Goal: Check status: Check status

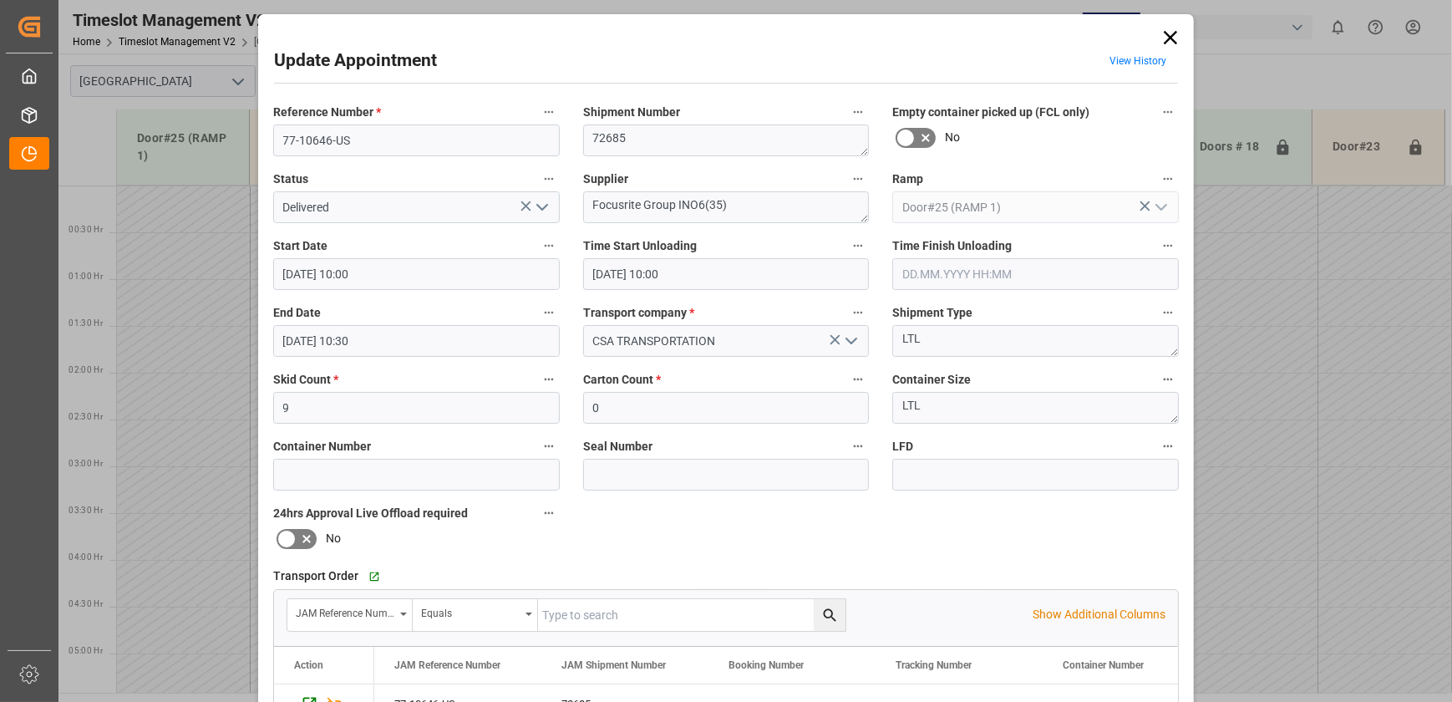
scroll to position [691, 0]
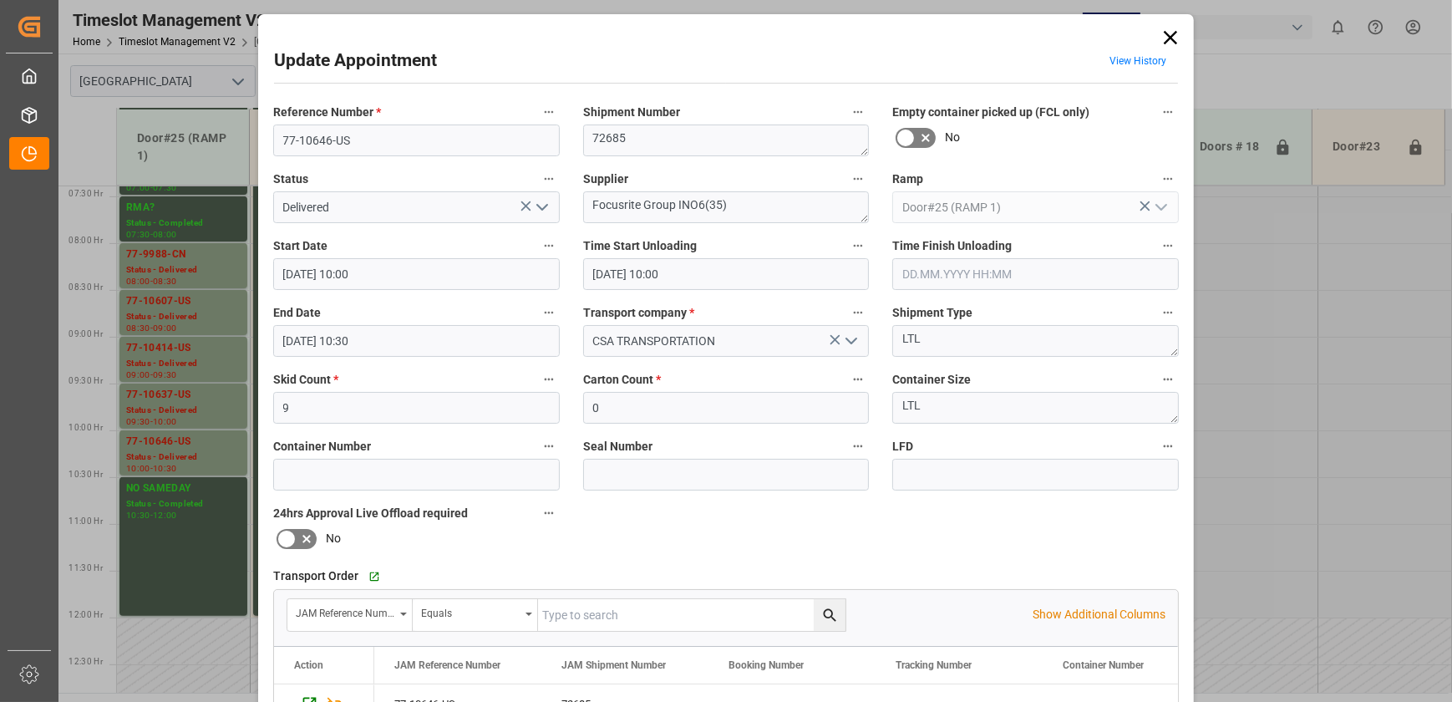
click at [1168, 40] on icon at bounding box center [1170, 37] width 23 height 23
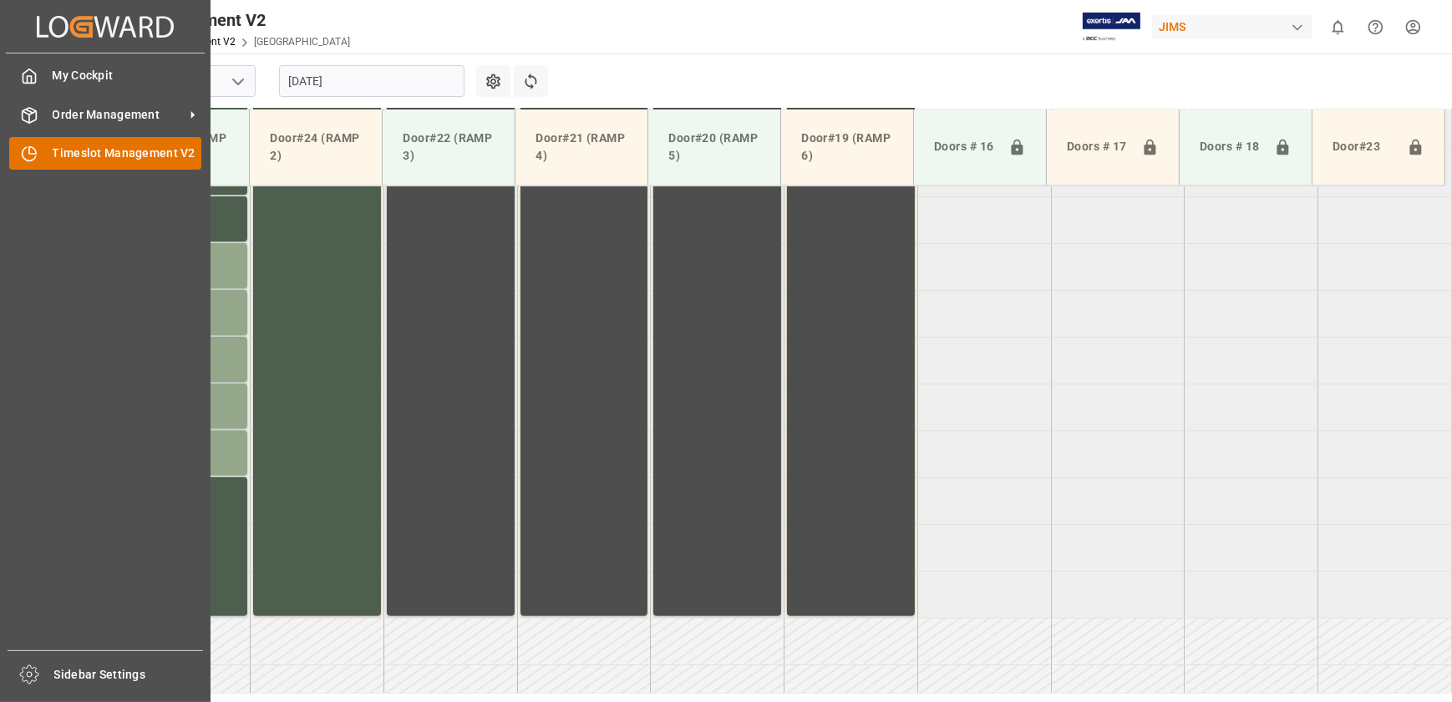
click at [42, 149] on div "Timeslot Management V2 Timeslot Management V2" at bounding box center [105, 153] width 192 height 33
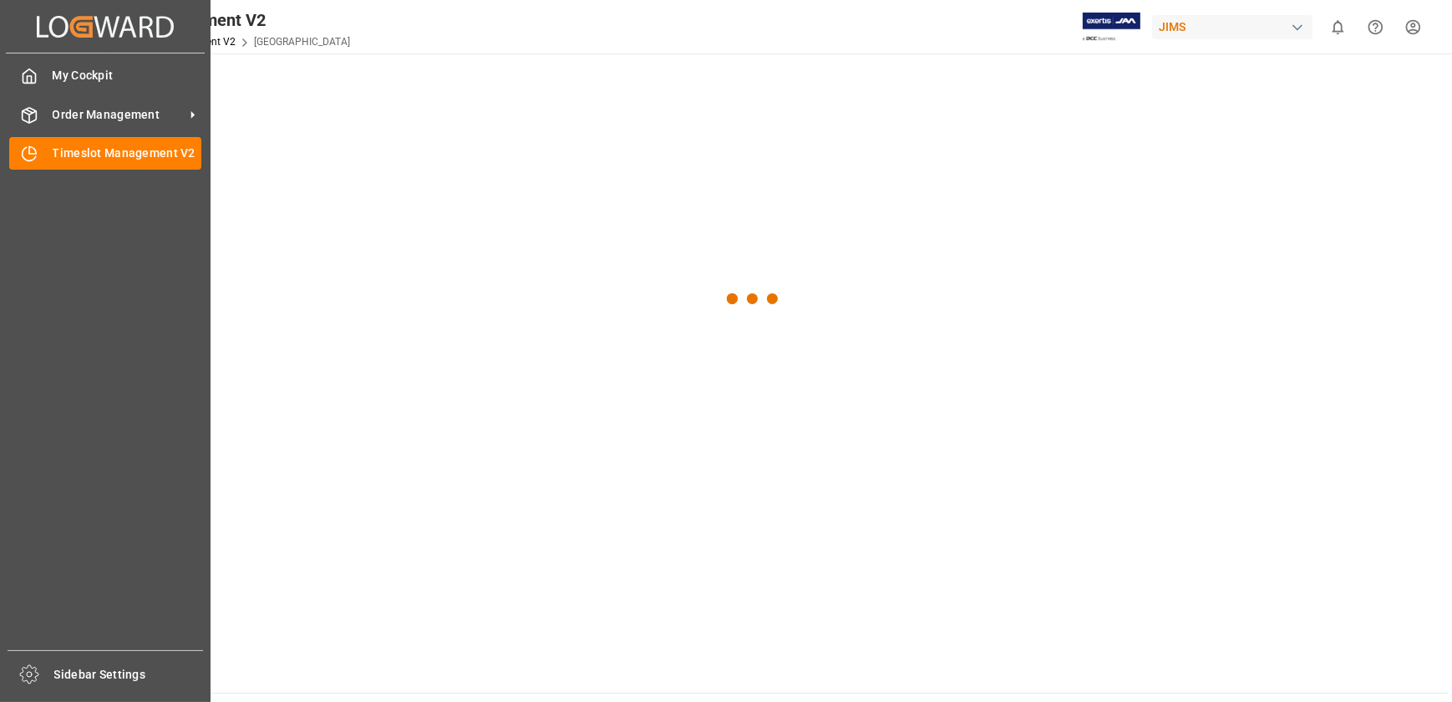
click at [58, 107] on span "Order Management" at bounding box center [119, 115] width 132 height 18
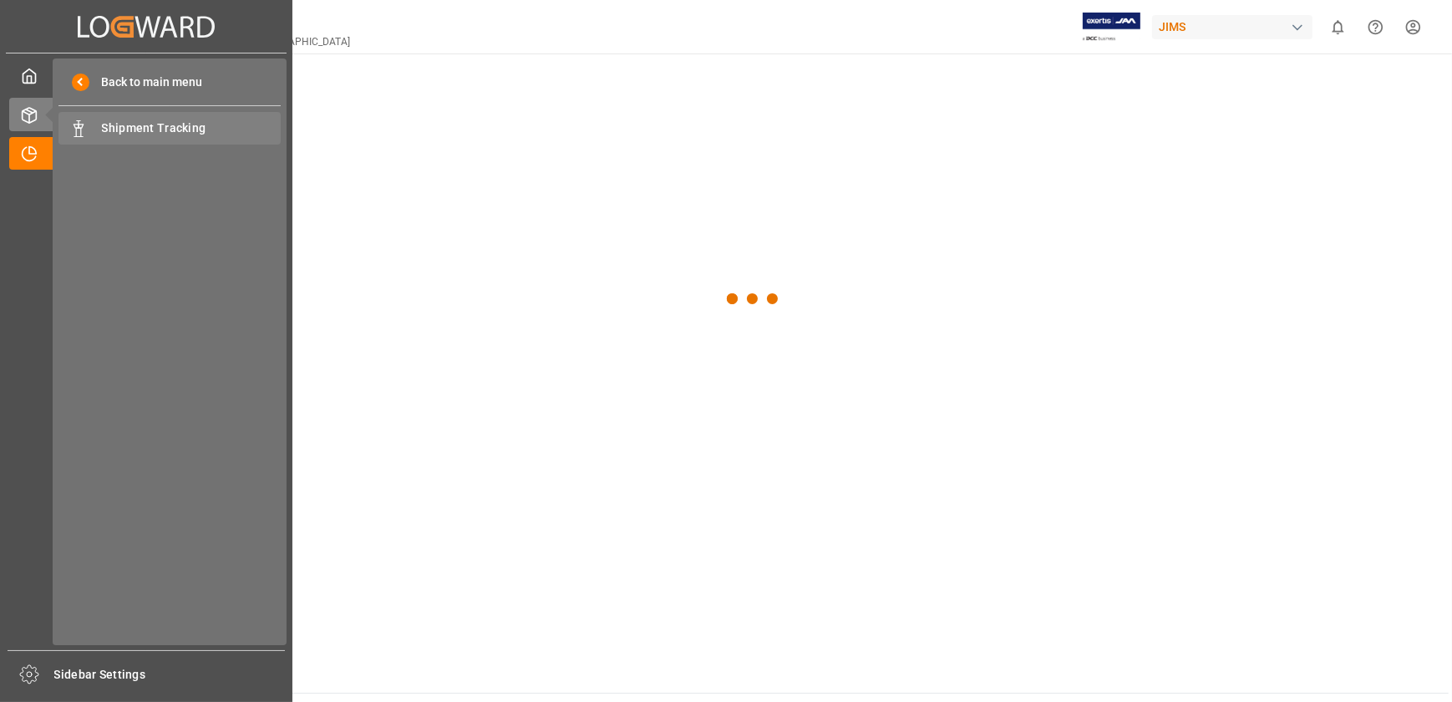
click at [154, 132] on span "Shipment Tracking" at bounding box center [192, 128] width 180 height 18
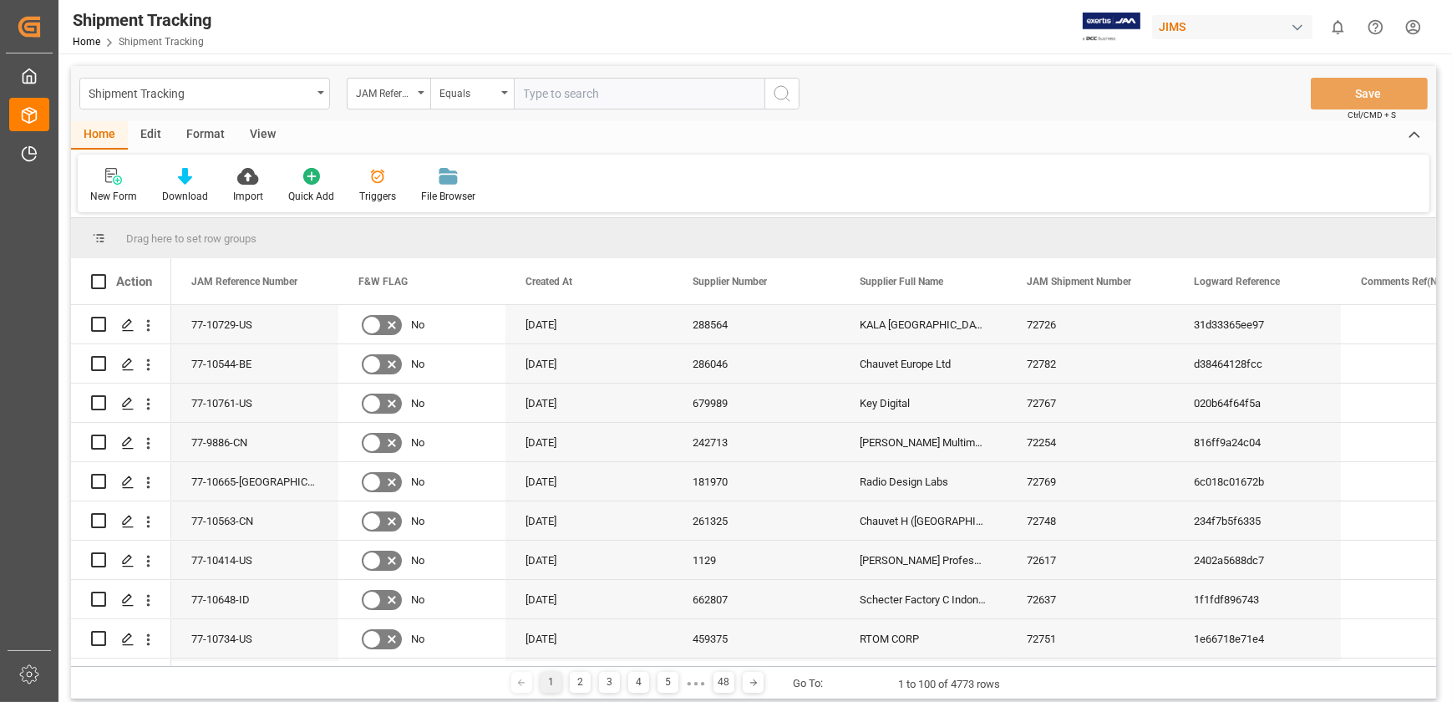
click at [576, 106] on input "text" at bounding box center [639, 94] width 251 height 32
type input "77-10544-BE"
click at [780, 94] on icon "search button" at bounding box center [782, 94] width 20 height 20
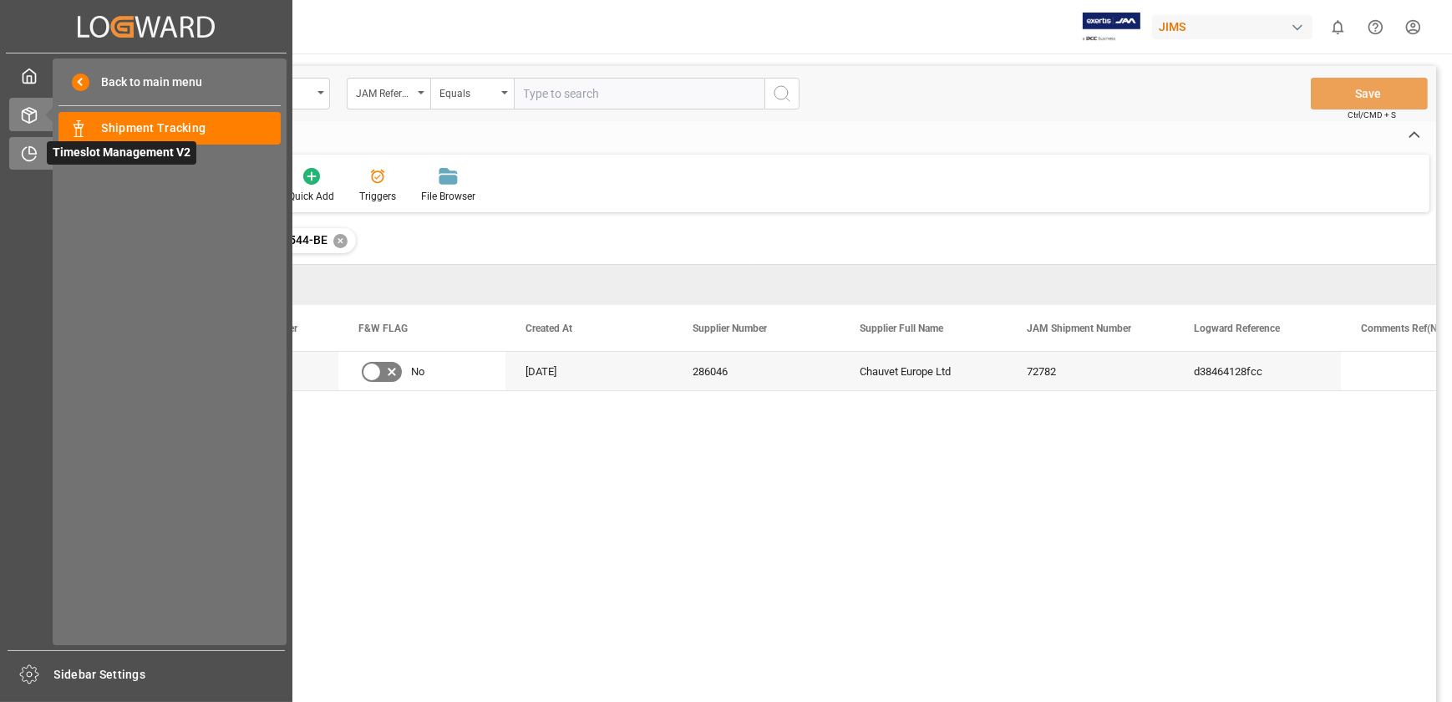
click at [33, 159] on icon at bounding box center [29, 153] width 17 height 17
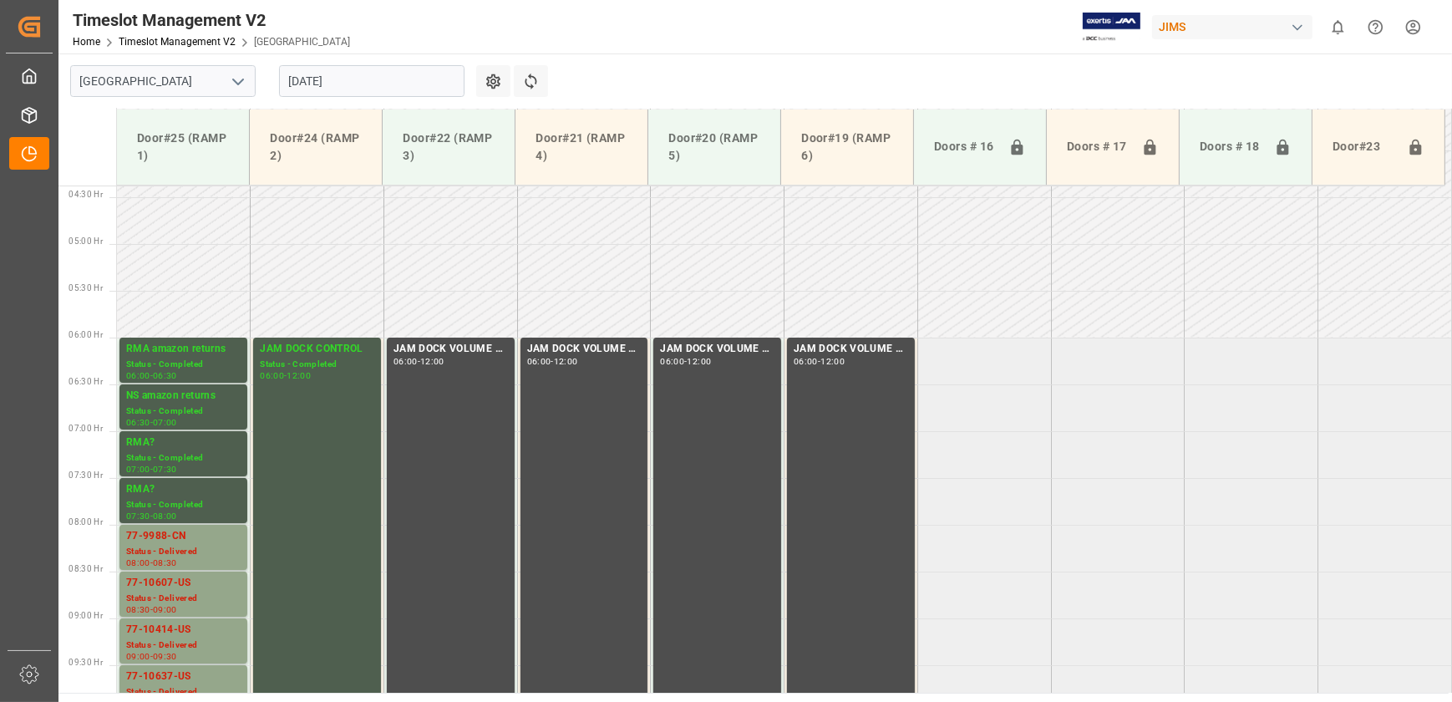
scroll to position [347, 0]
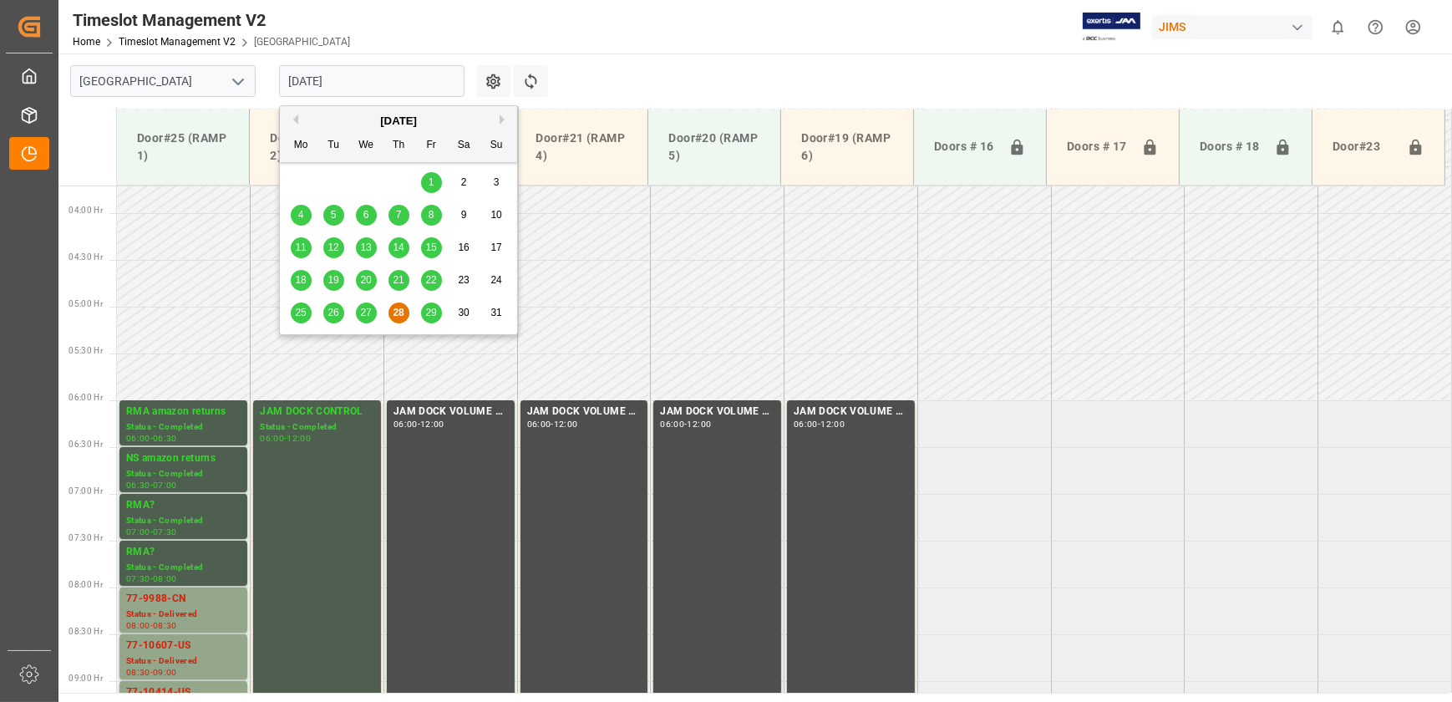
click at [404, 84] on input "[DATE]" at bounding box center [371, 81] width 185 height 32
click at [425, 307] on span "29" at bounding box center [430, 313] width 11 height 12
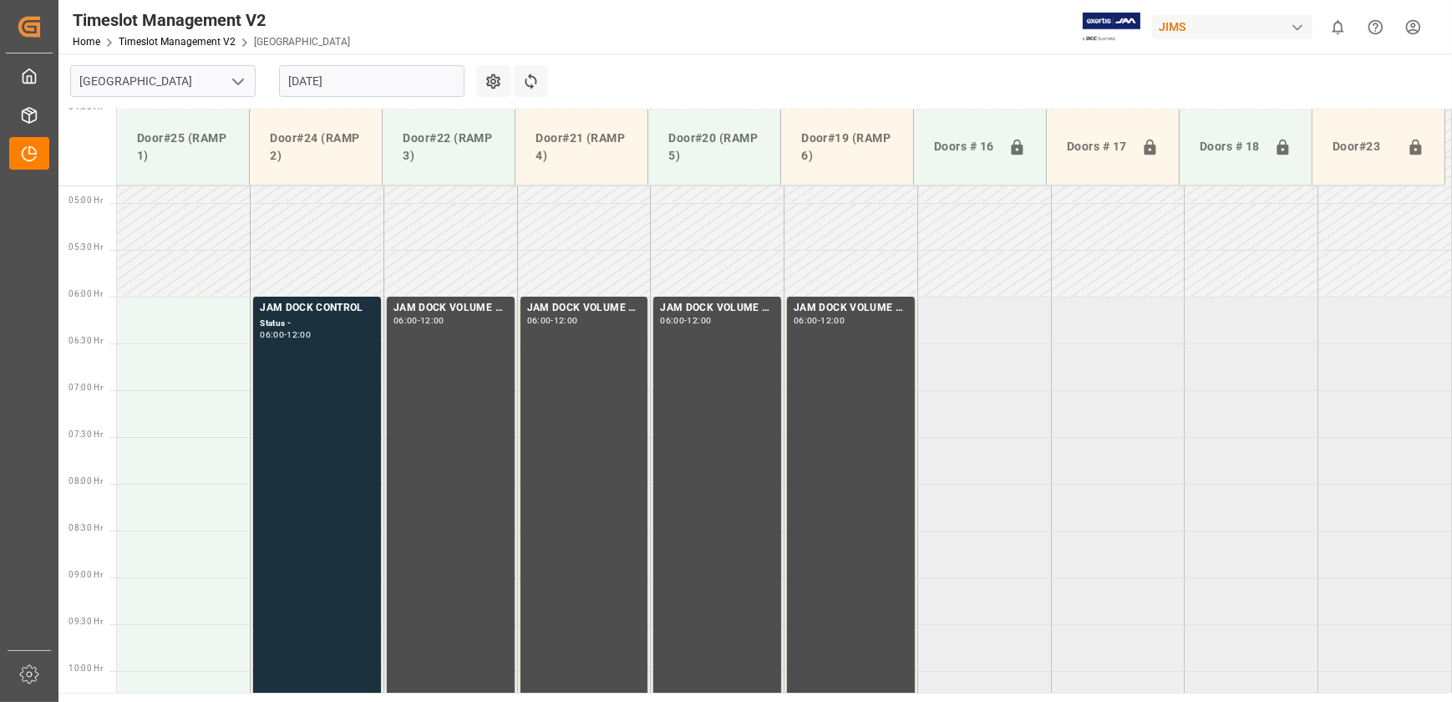
scroll to position [441, 0]
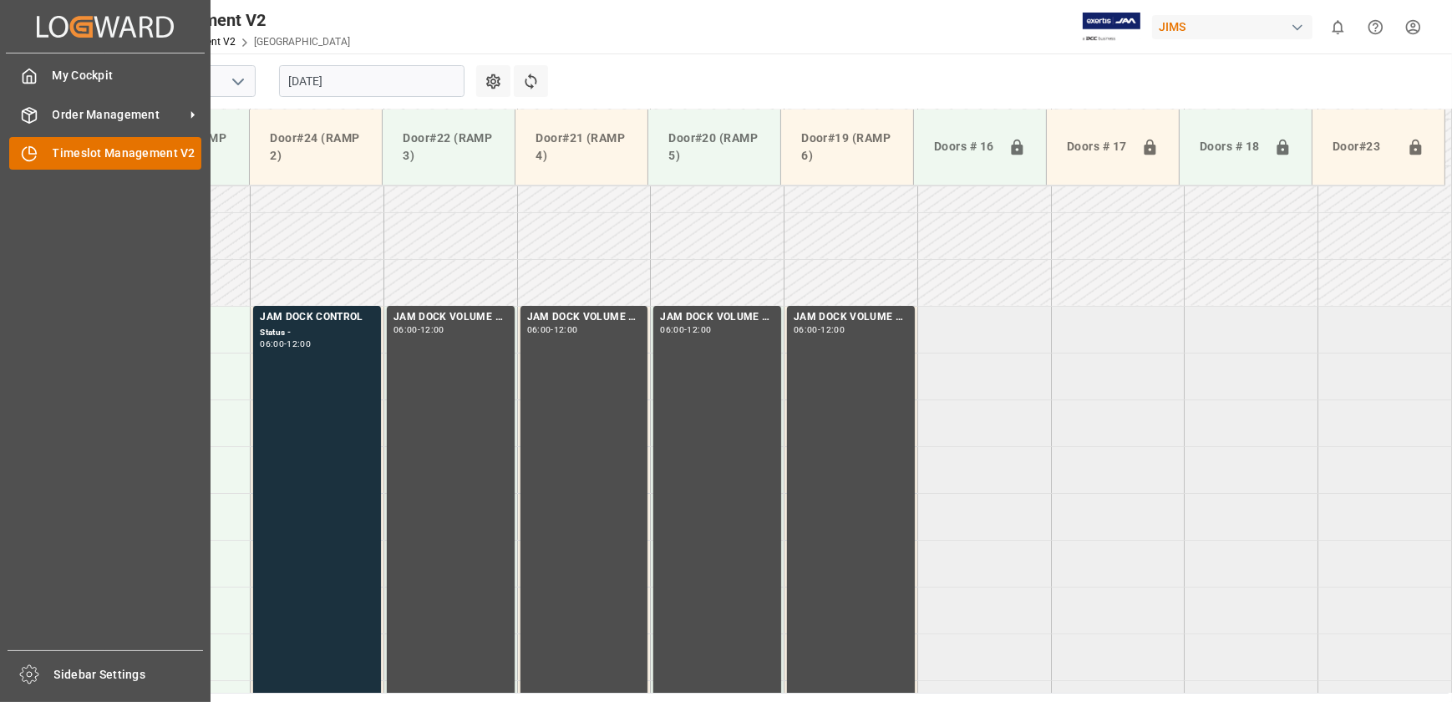
click at [32, 151] on icon at bounding box center [29, 153] width 17 height 17
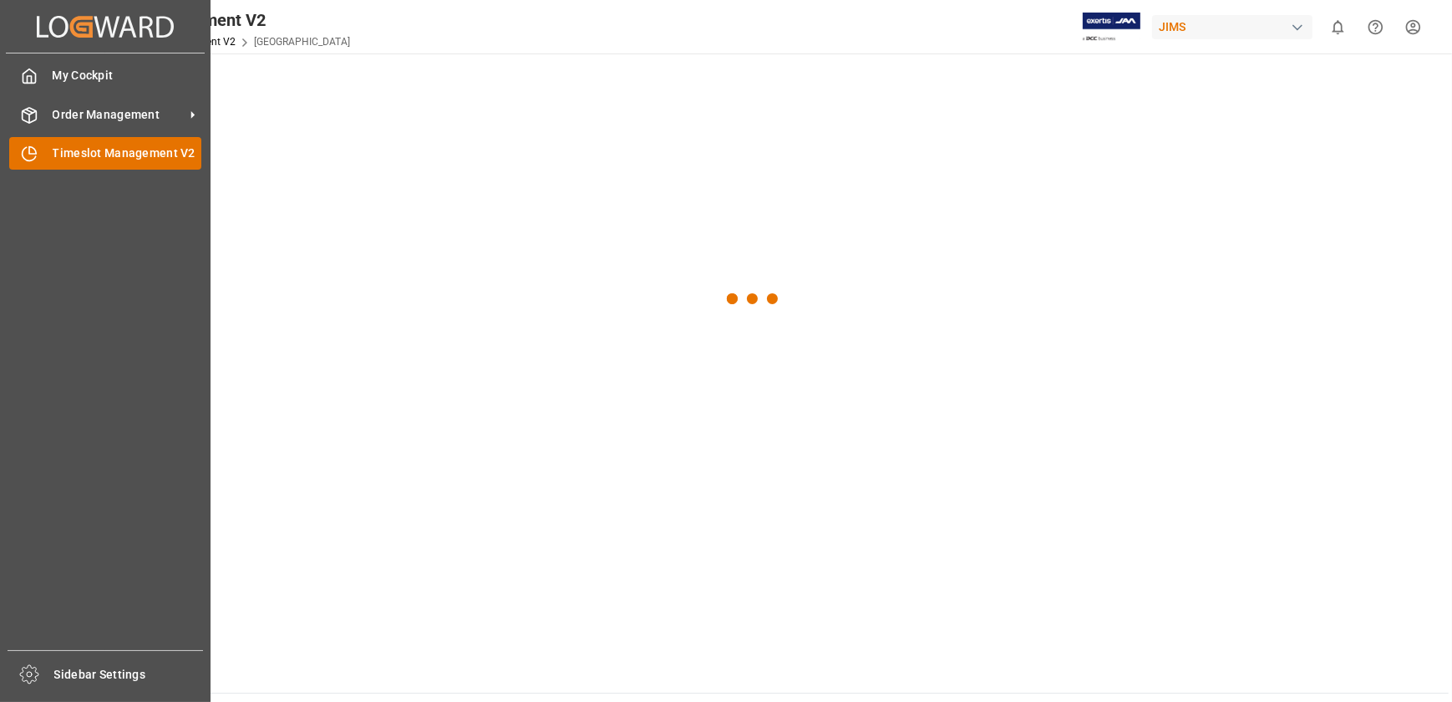
click at [39, 150] on div "Timeslot Management V2 Timeslot Management V2" at bounding box center [105, 153] width 192 height 33
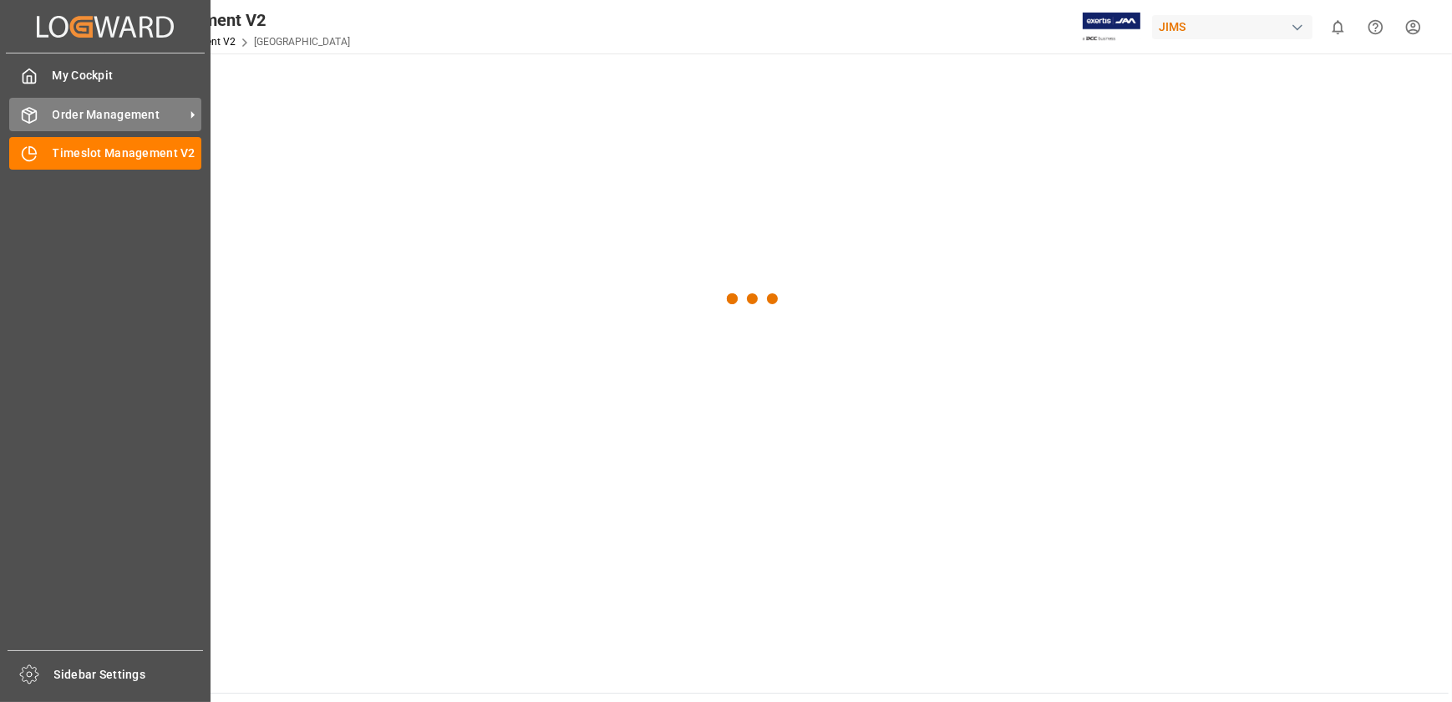
click at [89, 118] on span "Order Management" at bounding box center [119, 115] width 132 height 18
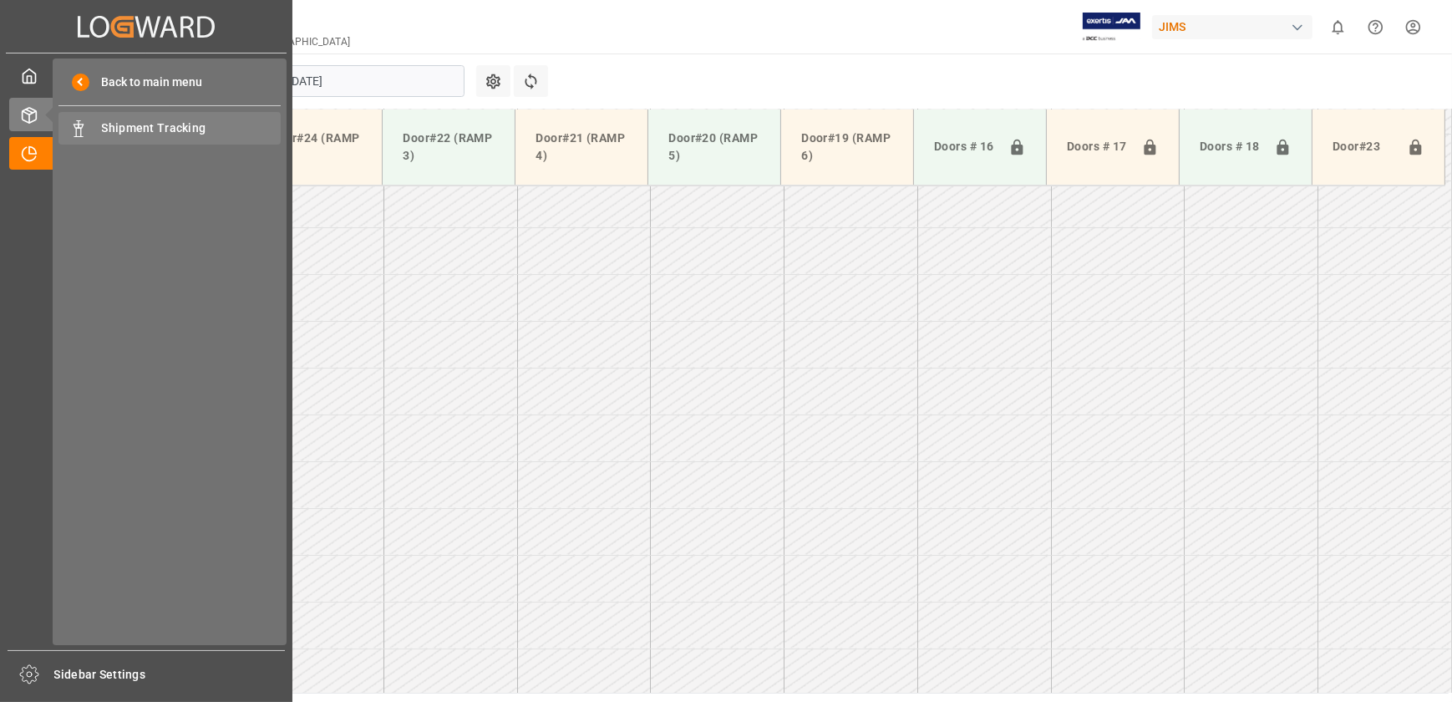
scroll to position [1410, 0]
click at [104, 119] on span "Shipment Tracking" at bounding box center [192, 128] width 180 height 18
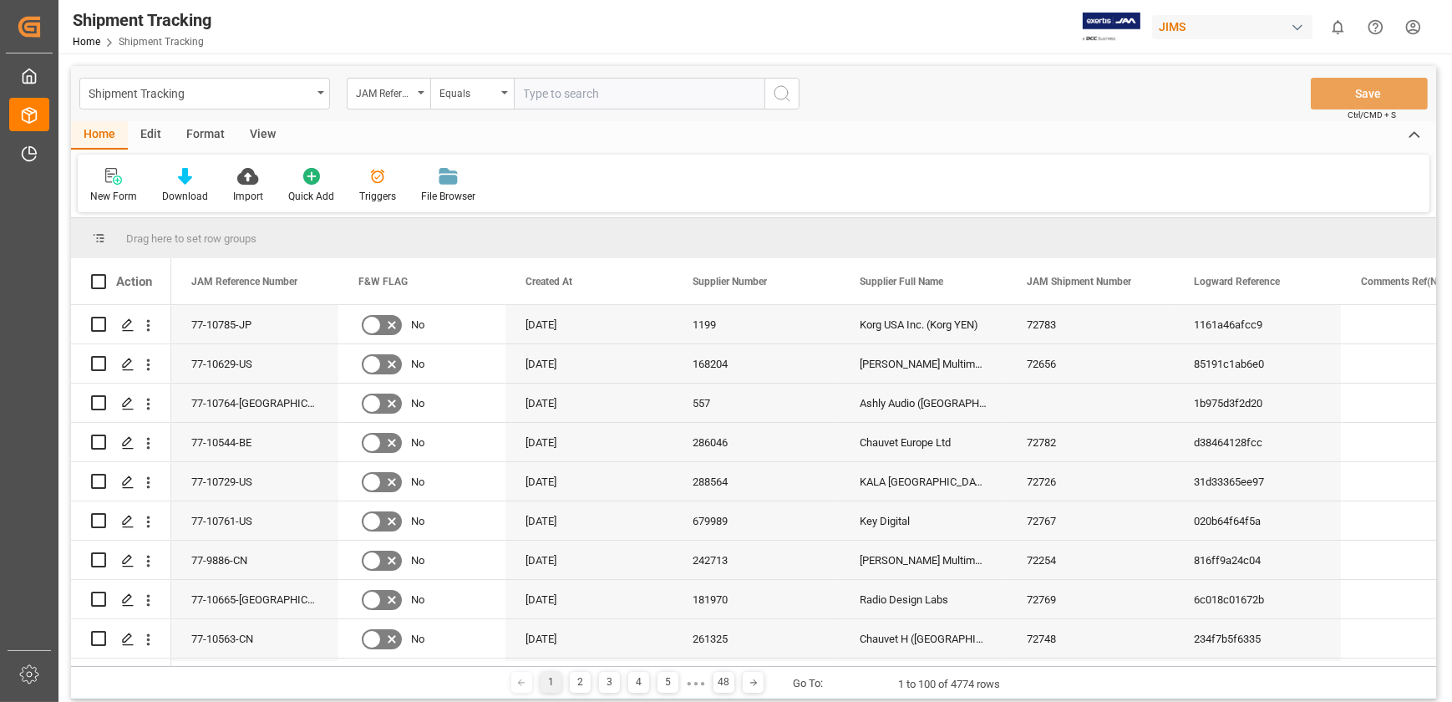
click at [550, 93] on input "text" at bounding box center [639, 94] width 251 height 32
type input "77-10785-JP"
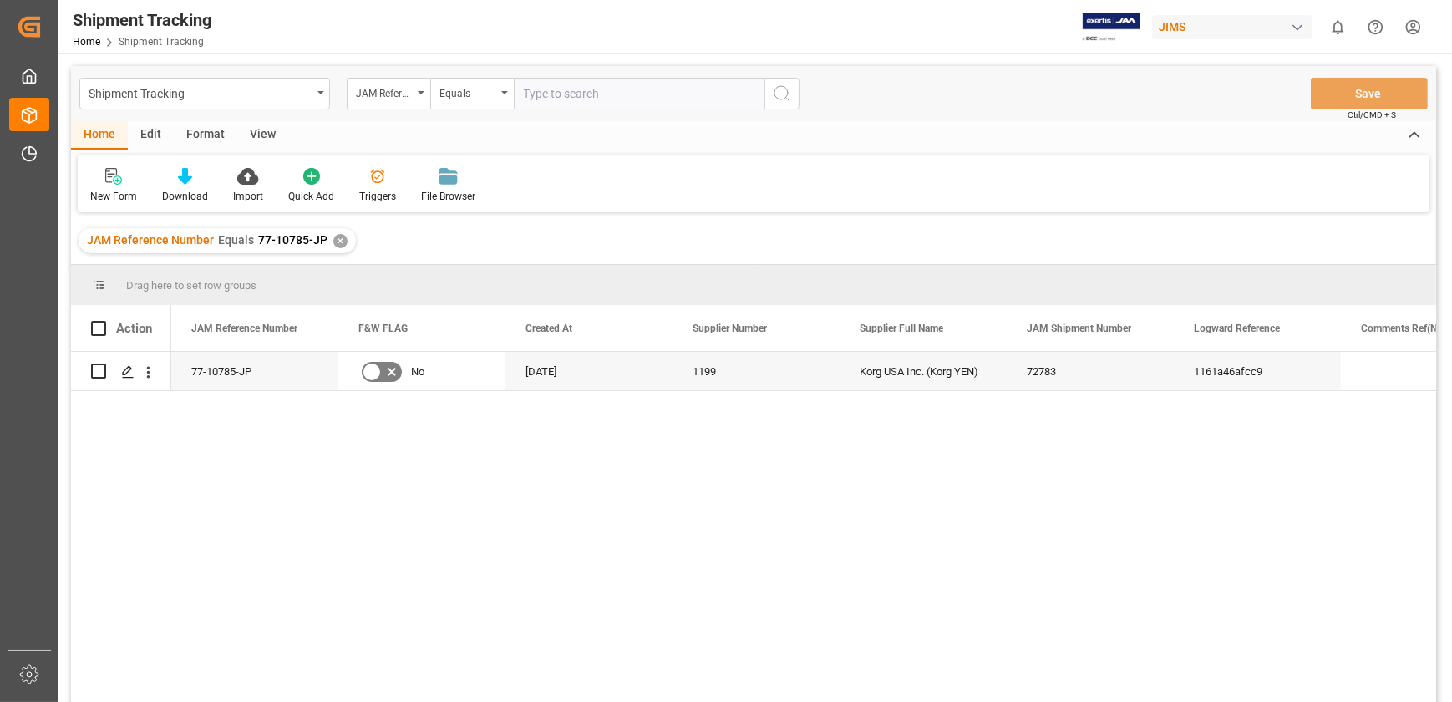
drag, startPoint x: 607, startPoint y: 574, endPoint x: 549, endPoint y: 74, distance: 502.9
click at [606, 574] on div "77-10785-JP No [DATE] 1199 Korg USA Inc. ([PERSON_NAME]) 72783 1161a46afcc9" at bounding box center [803, 532] width 1265 height 361
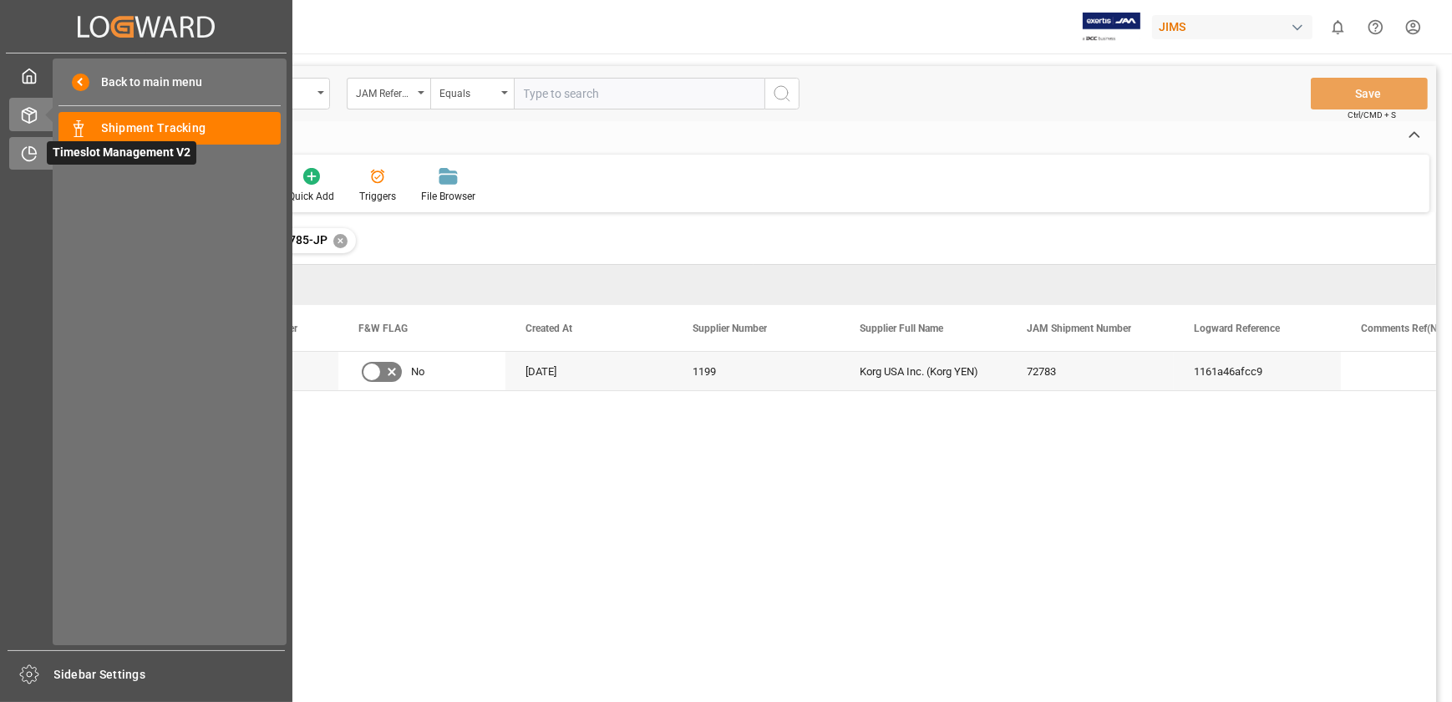
click at [33, 153] on icon at bounding box center [29, 153] width 17 height 17
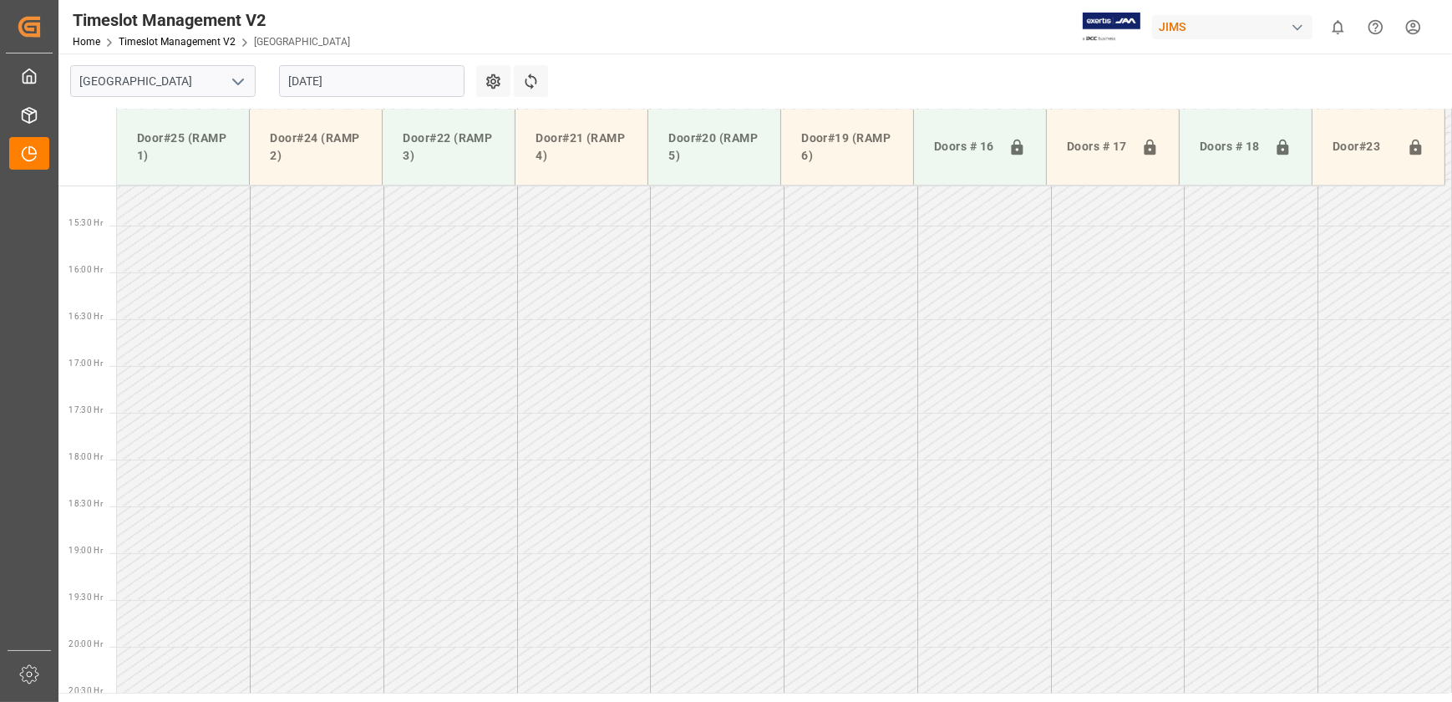
scroll to position [1410, 0]
